Goal: Navigation & Orientation: Understand site structure

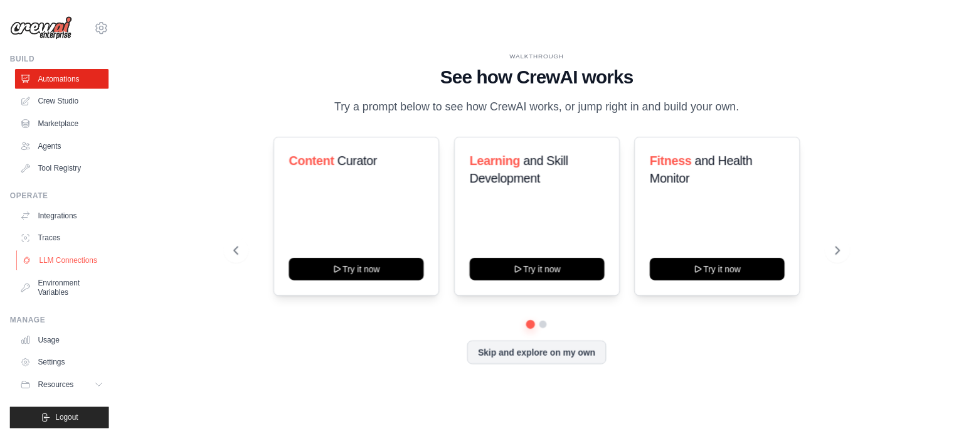
scroll to position [14, 0]
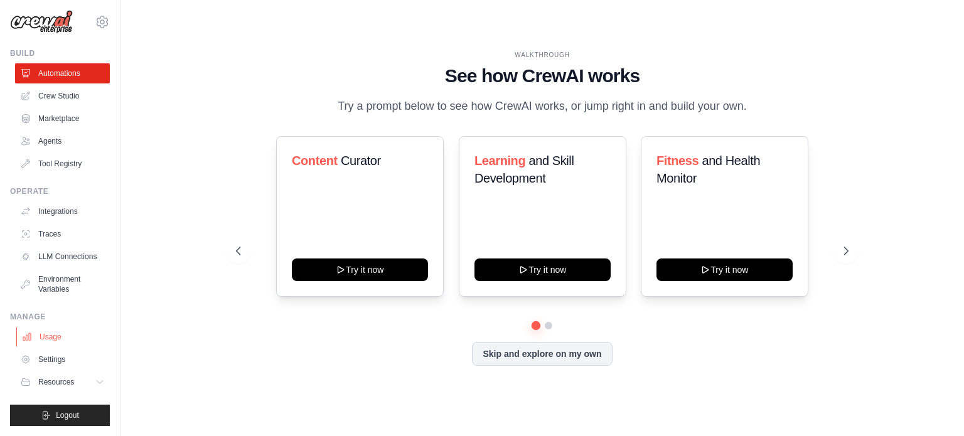
click at [47, 334] on link "Usage" at bounding box center [63, 337] width 95 height 20
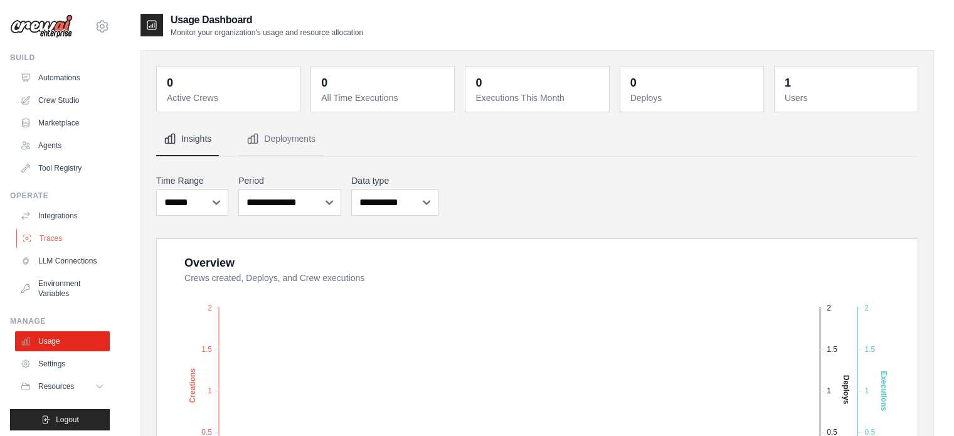
scroll to position [14, 0]
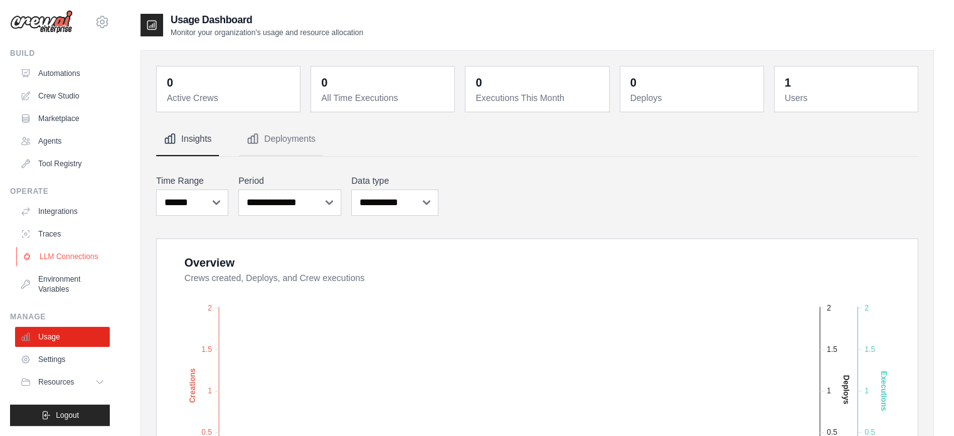
click at [40, 247] on link "LLM Connections" at bounding box center [63, 257] width 95 height 20
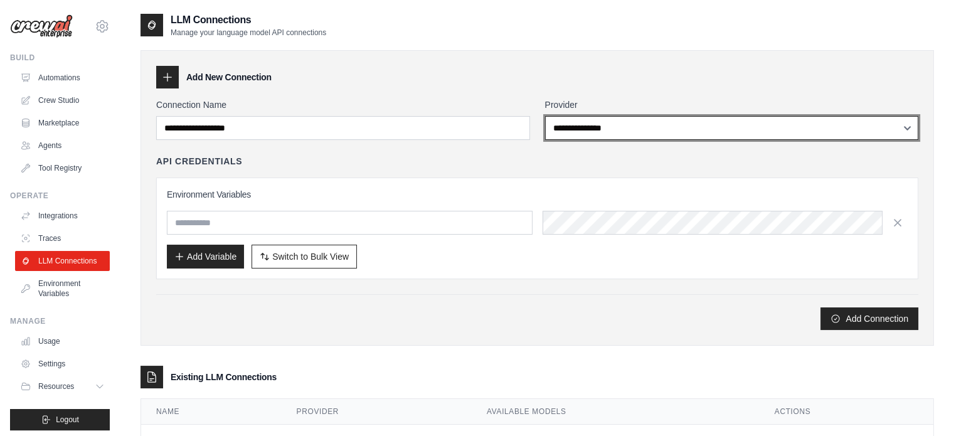
click at [573, 132] on select "**********" at bounding box center [732, 128] width 374 height 24
click at [574, 130] on select "**********" at bounding box center [732, 128] width 374 height 24
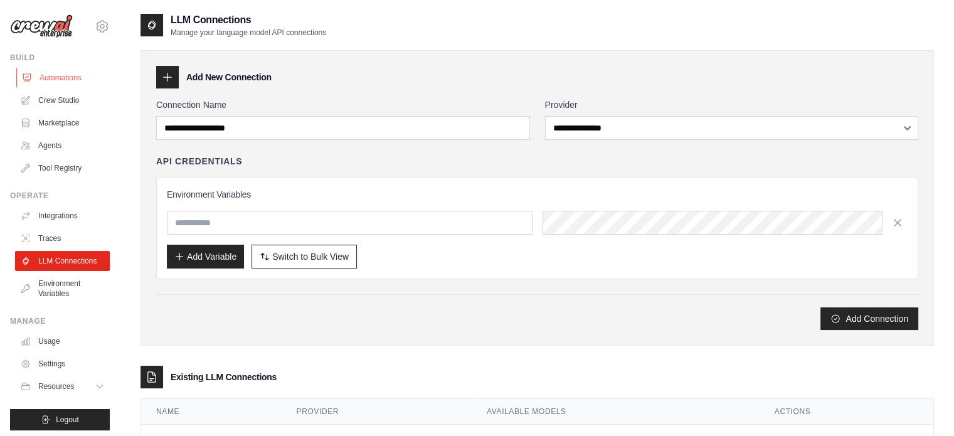
click at [60, 82] on link "Automations" at bounding box center [63, 78] width 95 height 20
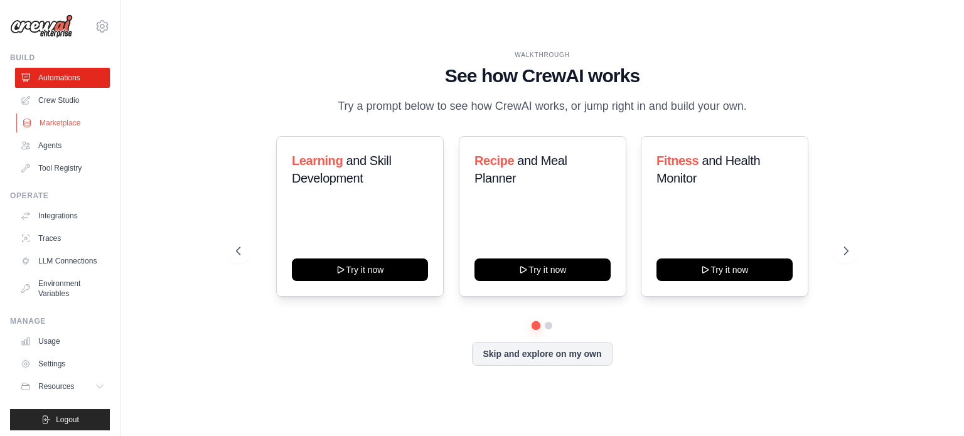
scroll to position [14, 0]
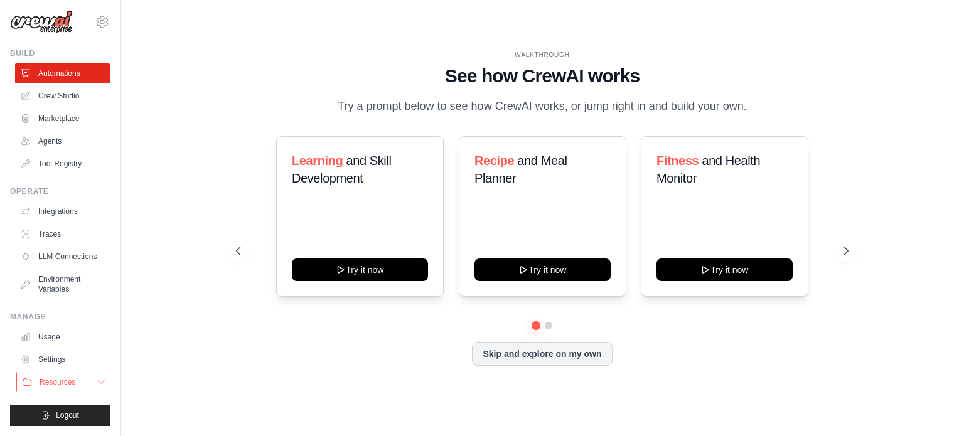
click at [85, 388] on button "Resources" at bounding box center [63, 382] width 95 height 20
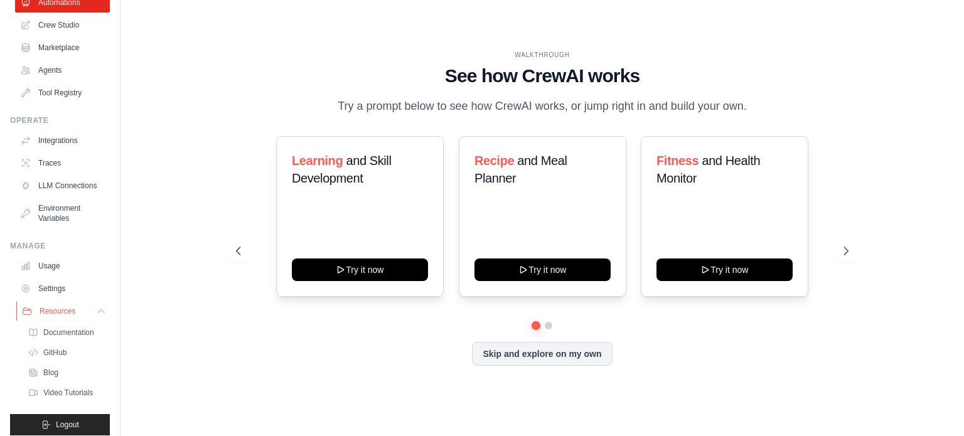
scroll to position [104, 0]
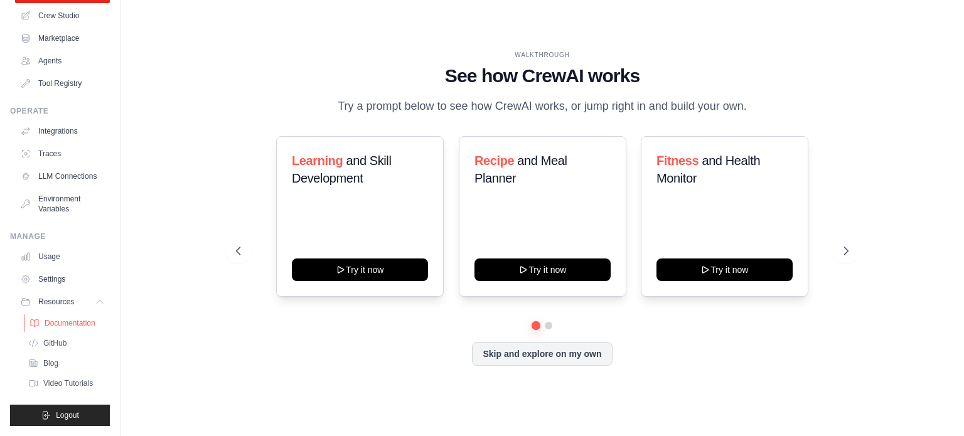
click at [68, 319] on link "Documentation" at bounding box center [67, 323] width 87 height 18
